Goal: Information Seeking & Learning: Find specific fact

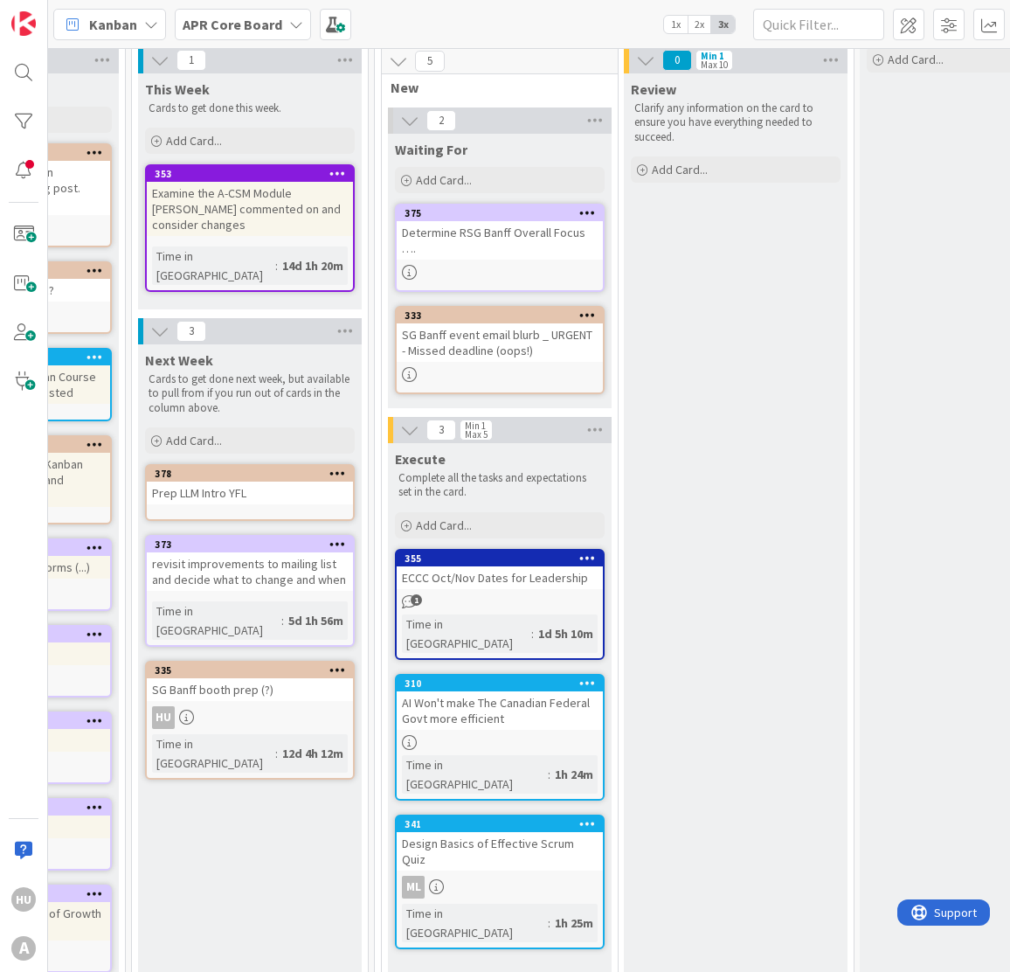
scroll to position [66, 1314]
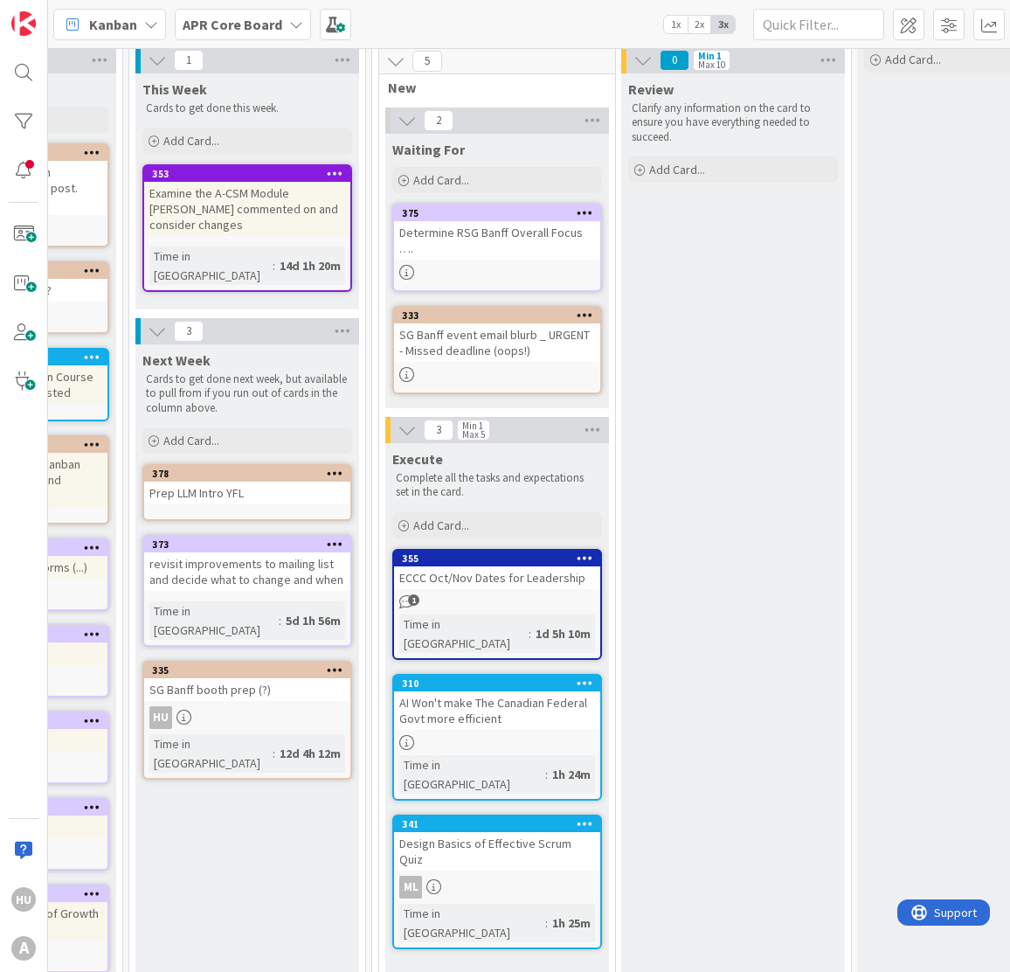
click at [498, 594] on div "1" at bounding box center [497, 601] width 206 height 15
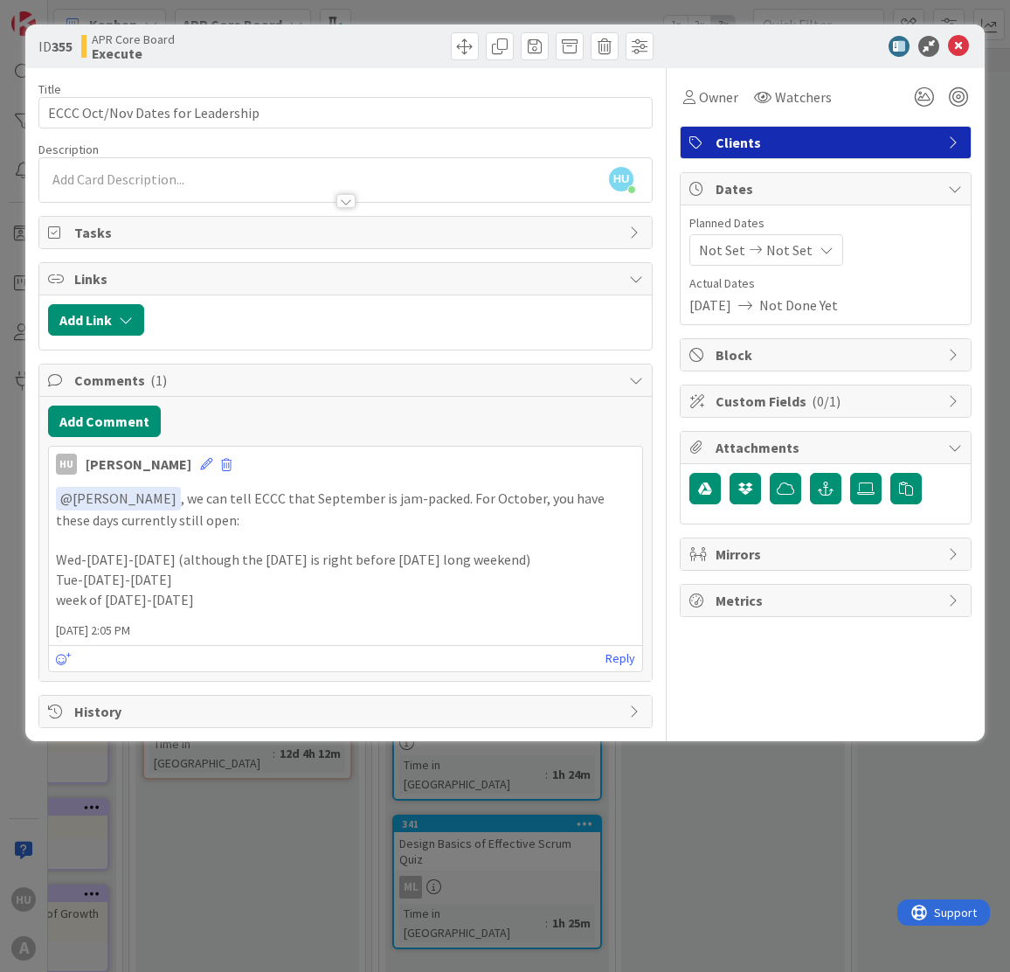
click at [308, 577] on p "Tue-[DATE]-[DATE]" at bounding box center [346, 580] width 580 height 20
click at [304, 614] on div "﻿ @ [PERSON_NAME] ﻿ , we can tell ECCC that September is jam-packed. For Octobe…" at bounding box center [345, 548] width 593 height 136
drag, startPoint x: 170, startPoint y: 629, endPoint x: 105, endPoint y: 634, distance: 64.8
click at [105, 634] on span "[DATE] 2:05 PM" at bounding box center [345, 630] width 593 height 18
click at [255, 117] on input "ECCC Oct/Nov Dates for Leadership" at bounding box center [345, 112] width 614 height 31
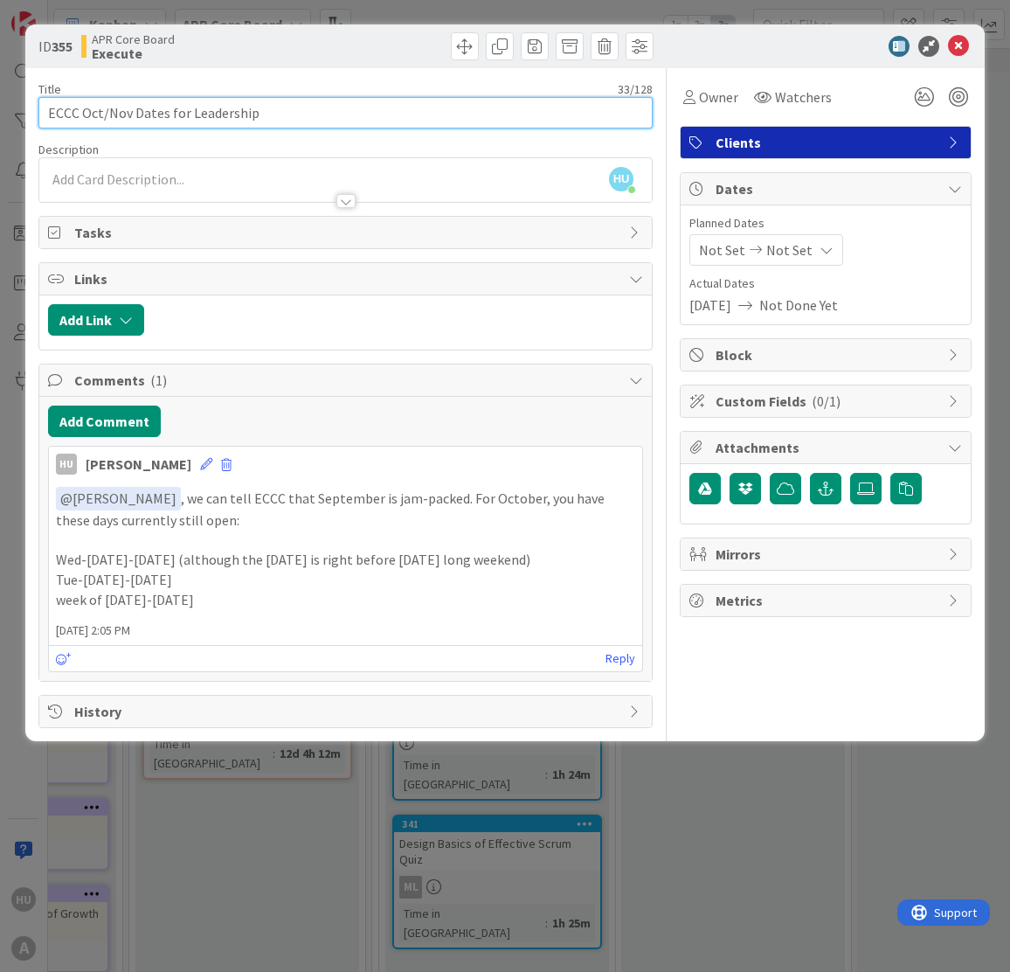
drag, startPoint x: 255, startPoint y: 117, endPoint x: -26, endPoint y: 99, distance: 282.0
click at [0, 99] on html "HU A Kanban APR Core Board 1x 2x 3x 4 Backlog Cards that are just ideas and sti…" at bounding box center [505, 486] width 1010 height 972
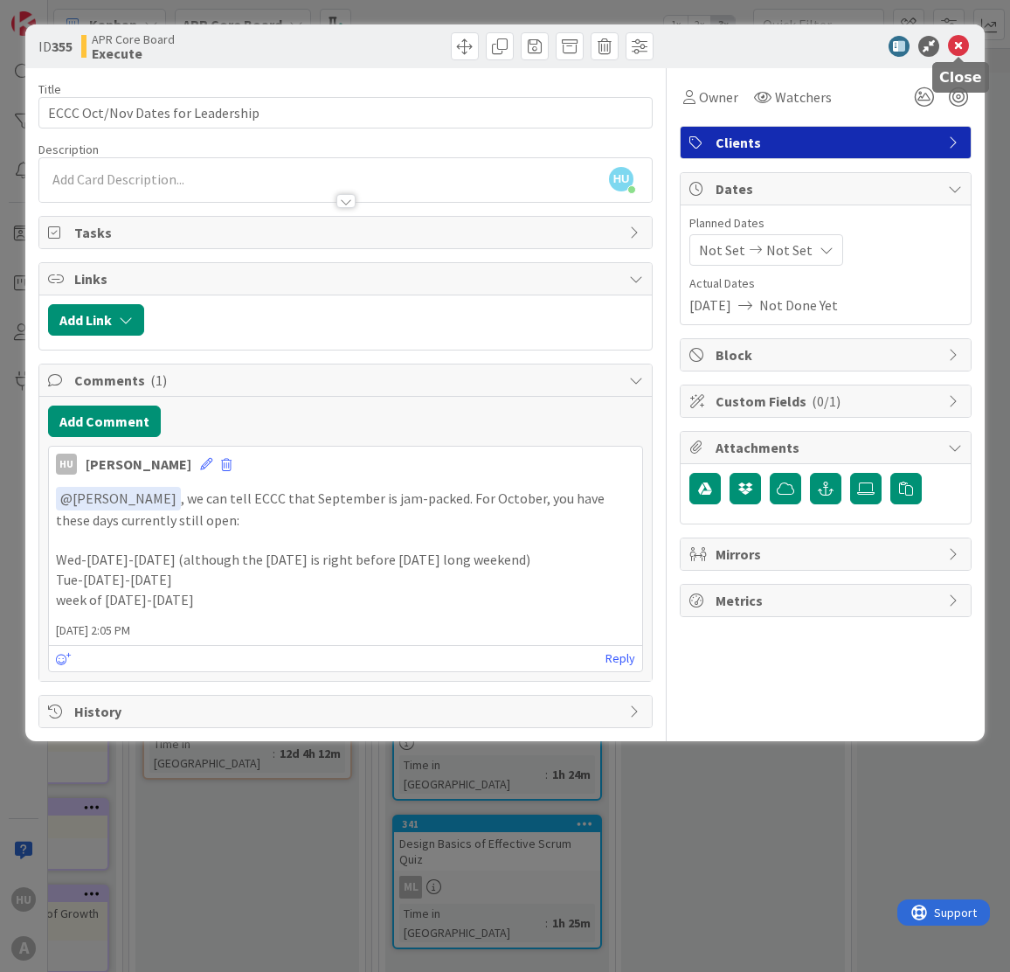
click at [955, 44] on icon at bounding box center [958, 46] width 21 height 21
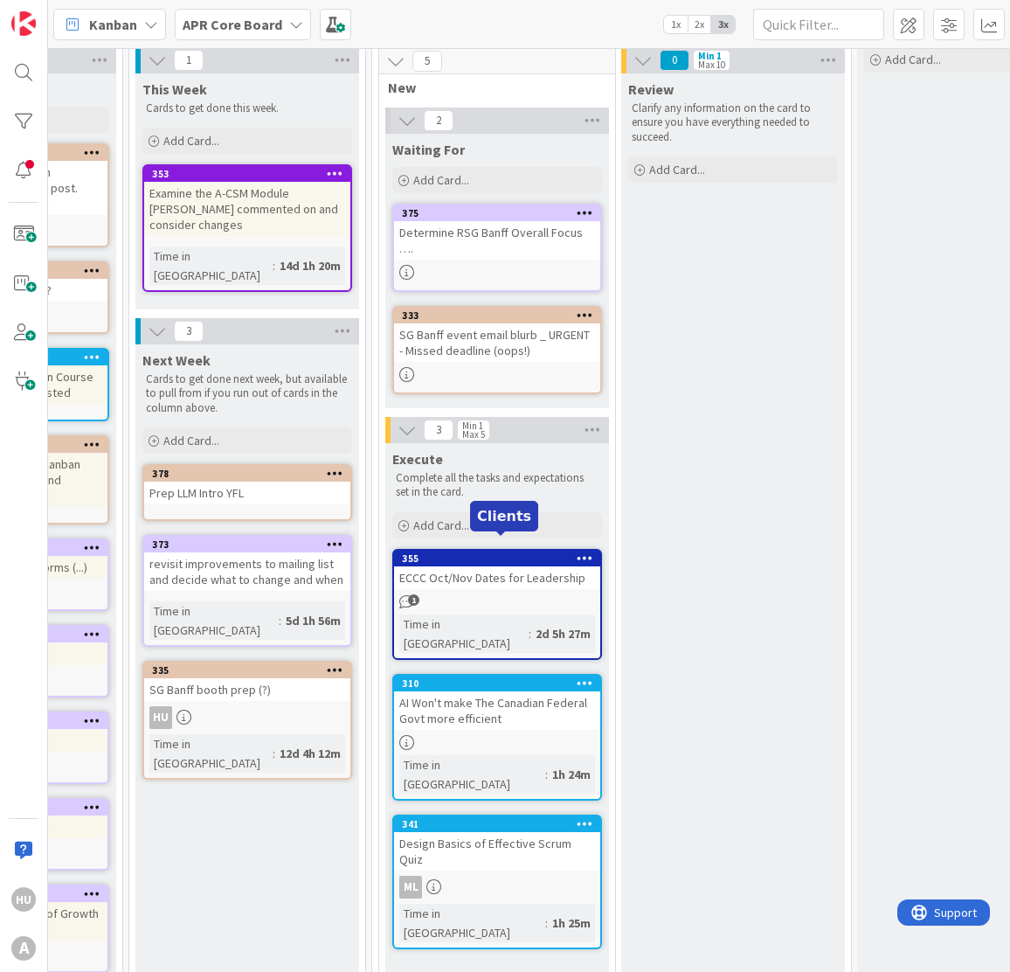
click at [457, 566] on div "ECCC Oct/Nov Dates for Leadership" at bounding box center [497, 577] width 206 height 23
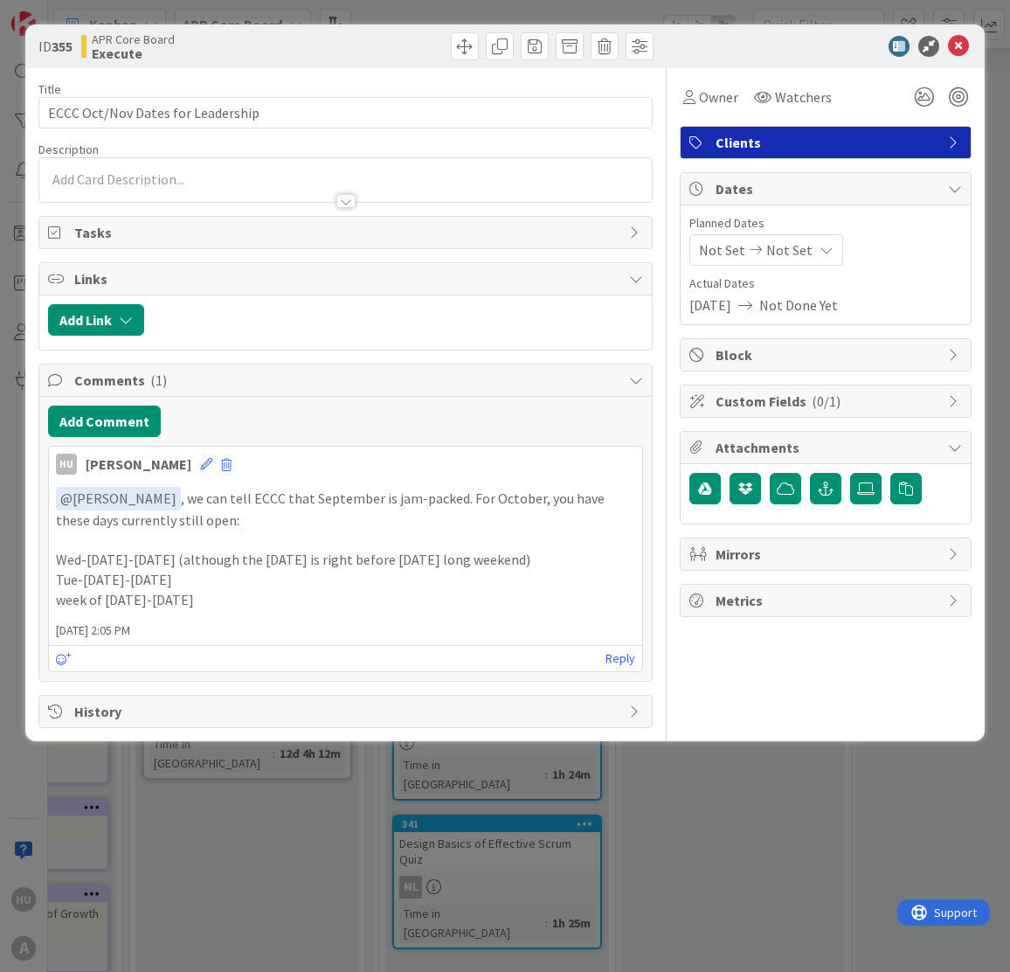
click at [462, 570] on div "Title 33 / 128 ECCC Oct/Nov Dates for Leadership Description Owner Watchers Cli…" at bounding box center [345, 398] width 614 height 660
click at [462, 570] on p "Tue-[DATE]-[DATE]" at bounding box center [346, 580] width 580 height 20
click at [203, 513] on p "﻿ @ [PERSON_NAME] ﻿ , we can tell ECCC that September is jam-packed. For Octobe…" at bounding box center [346, 508] width 580 height 43
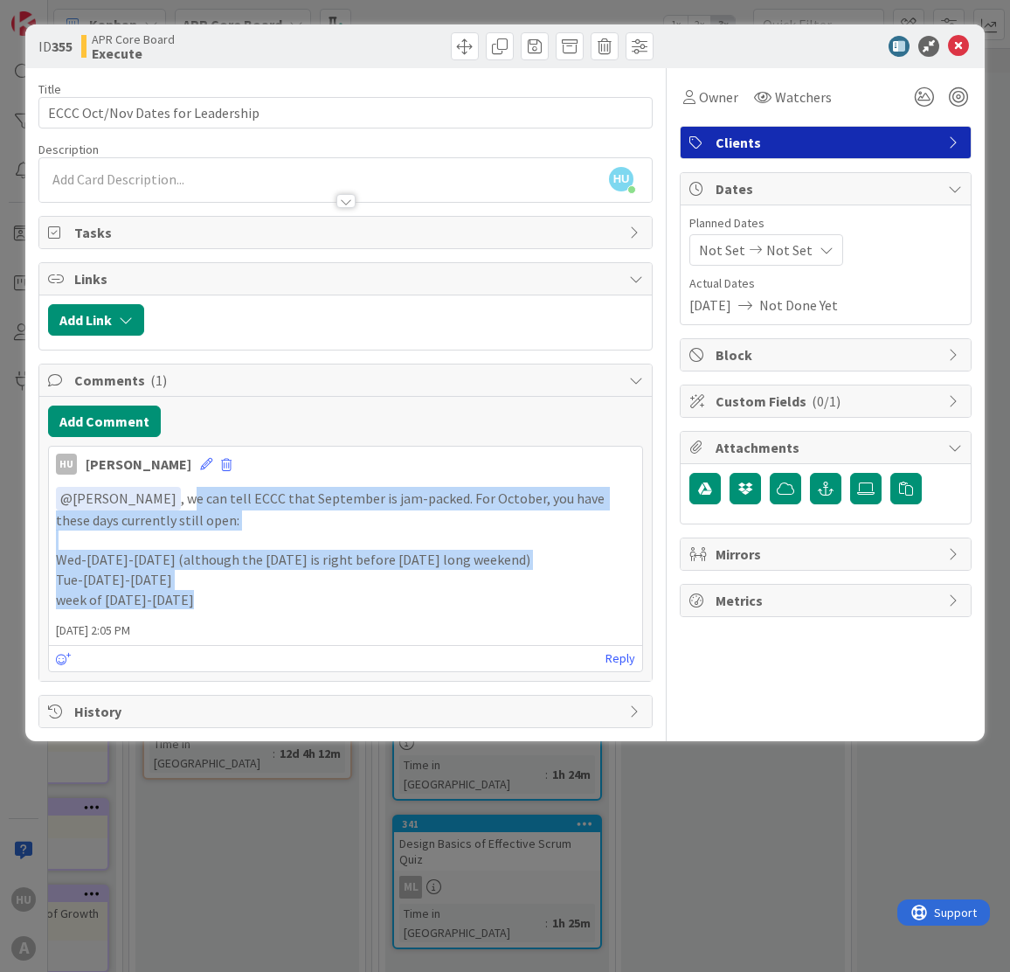
drag, startPoint x: 162, startPoint y: 502, endPoint x: 255, endPoint y: 604, distance: 138.6
click at [255, 604] on div "﻿ @ [PERSON_NAME] ﻿ , we can tell ECCC that September is jam-packed. For Octobe…" at bounding box center [346, 548] width 580 height 122
copy div "we can tell ECCC that September is jam-packed. For October, you have these days…"
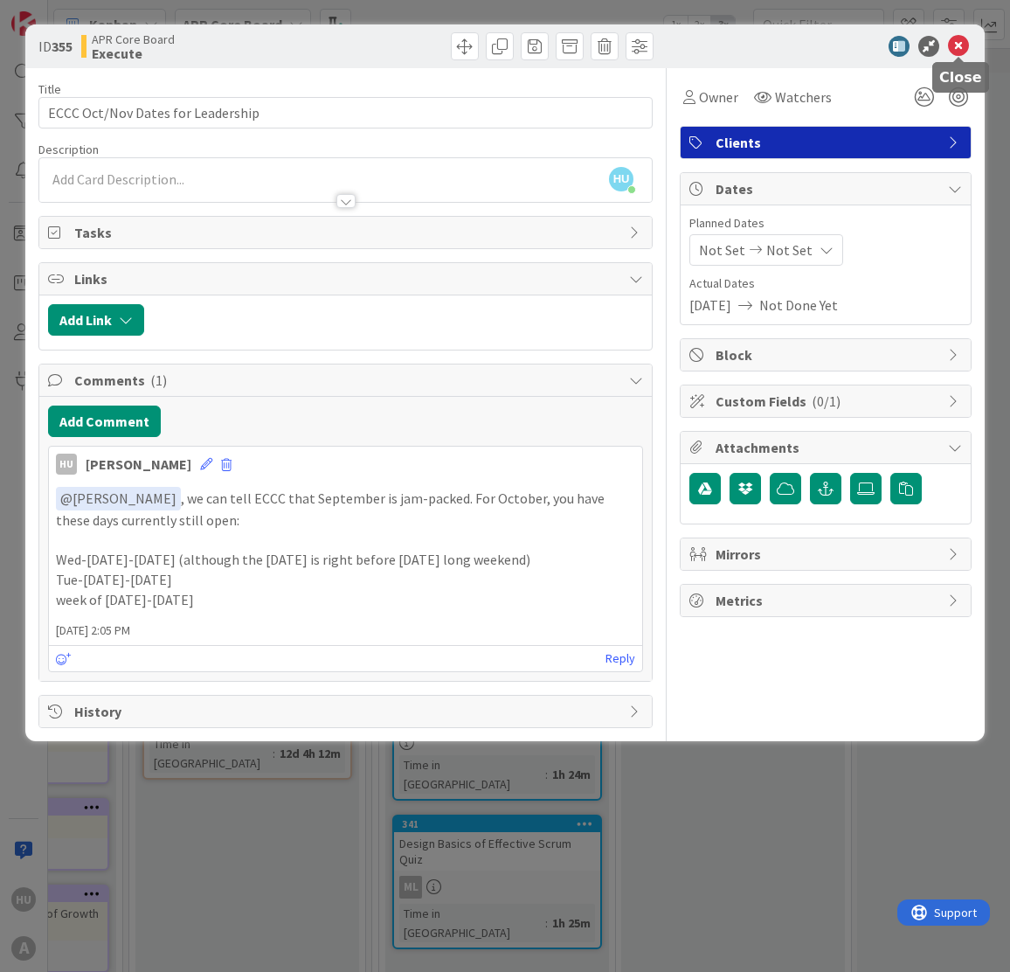
click at [959, 45] on icon at bounding box center [958, 46] width 21 height 21
